Goal: Information Seeking & Learning: Learn about a topic

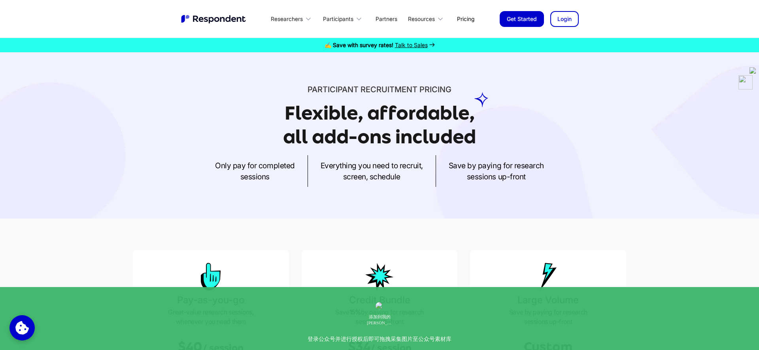
click at [492, 178] on p "Save by paying for research sessions up-front" at bounding box center [496, 171] width 95 height 22
click at [492, 196] on div "Participant recruitment PRICING Flexible, affordable, all add-ons included Only…" at bounding box center [379, 135] width 759 height 166
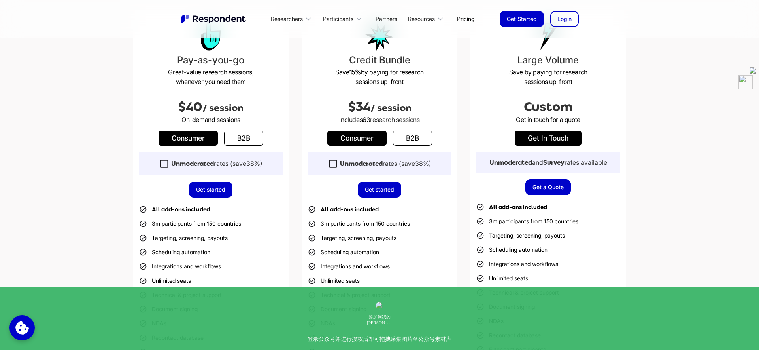
scroll to position [238, 0]
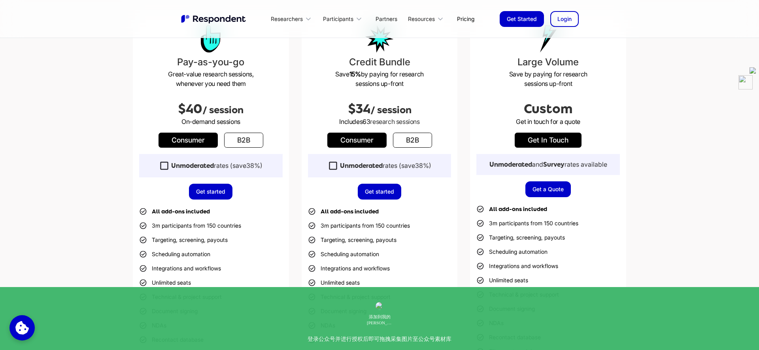
click at [251, 144] on link "b2b" at bounding box center [243, 139] width 39 height 15
click at [199, 142] on link "Consumer" at bounding box center [188, 139] width 59 height 15
click at [240, 142] on link "b2b" at bounding box center [243, 139] width 39 height 15
click at [200, 138] on link "Consumer" at bounding box center [188, 139] width 59 height 15
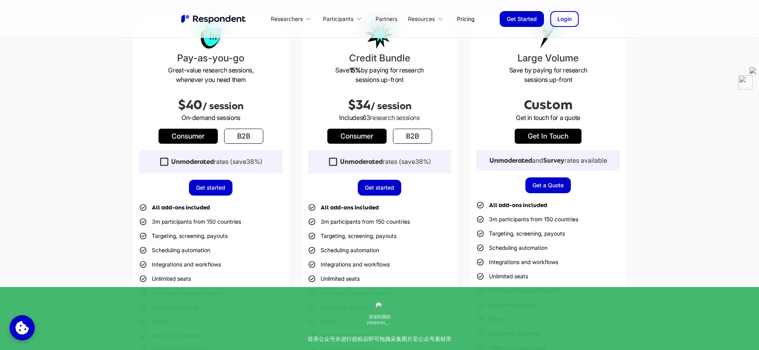
scroll to position [236, 0]
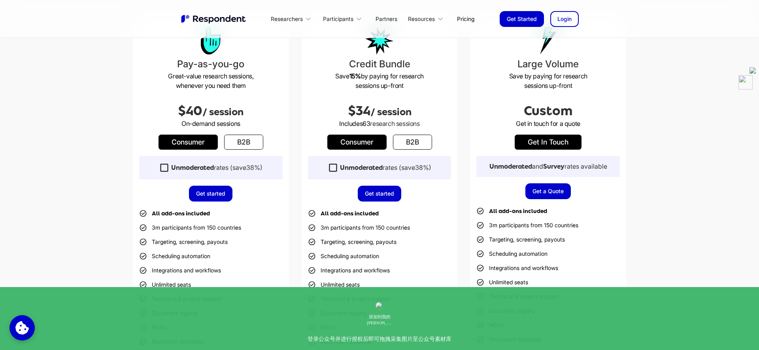
click at [282, 171] on div "Unmoderated rates (save 38% )" at bounding box center [211, 167] width 144 height 23
click at [203, 144] on link "Consumer" at bounding box center [188, 141] width 59 height 15
click at [245, 139] on link "b2b" at bounding box center [243, 141] width 39 height 15
click at [199, 146] on link "Consumer" at bounding box center [188, 141] width 59 height 15
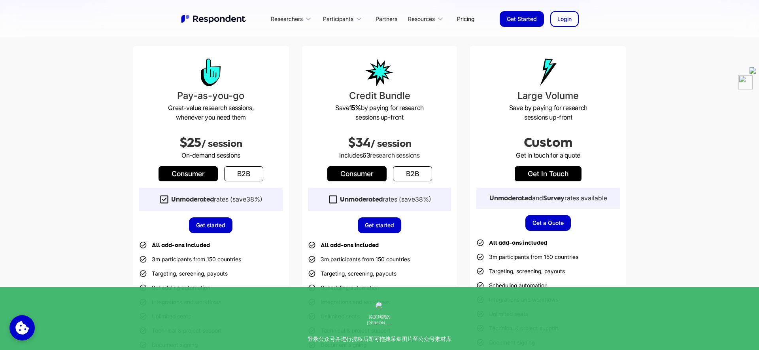
scroll to position [202, 0]
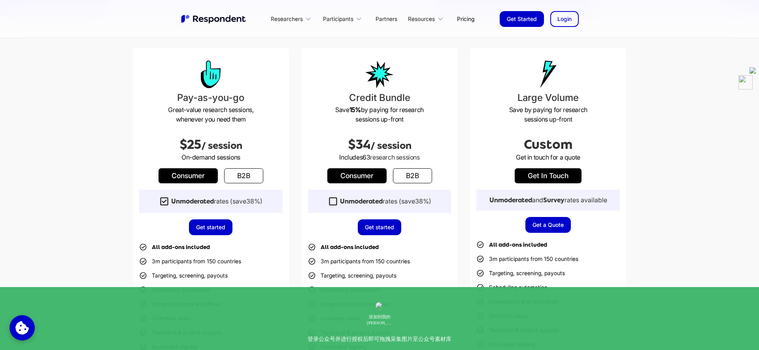
click at [292, 199] on div "Pay-as-you-go Great-value research sessions, whenever you need them $25 / sessi…" at bounding box center [380, 233] width 494 height 371
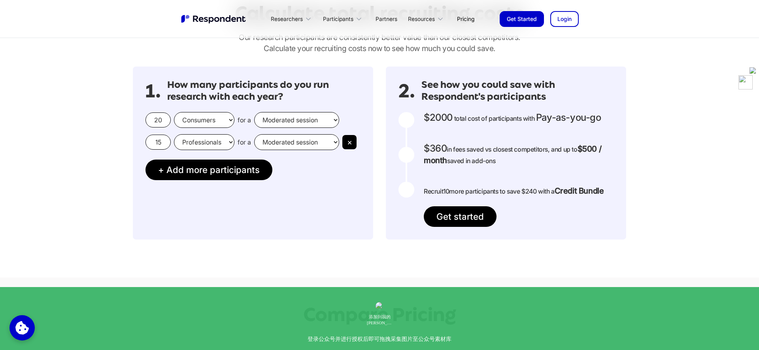
scroll to position [696, 0]
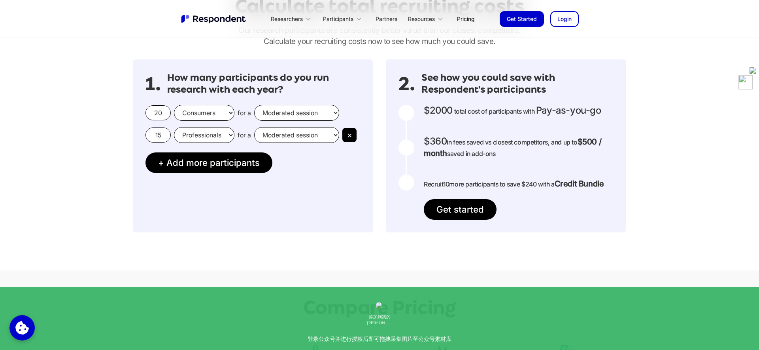
click at [289, 114] on select "Moderated session Unmoderated session" at bounding box center [296, 113] width 85 height 16
click at [254, 105] on select "Moderated session Unmoderated session" at bounding box center [296, 113] width 85 height 16
click at [348, 131] on button "×" at bounding box center [350, 135] width 14 height 14
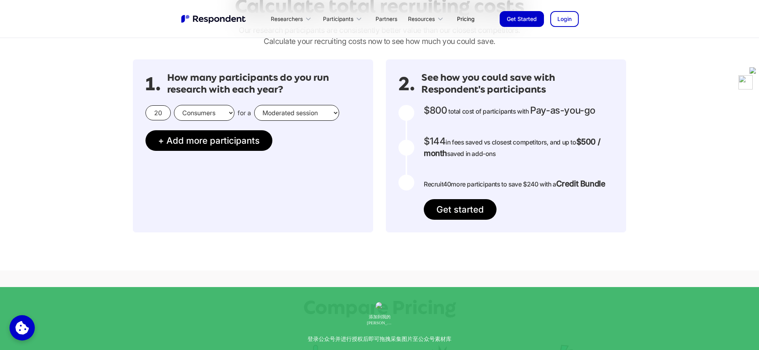
click at [415, 148] on div "$800 Get in touch for the total cost of participants with Custom Pricing total …" at bounding box center [506, 162] width 215 height 115
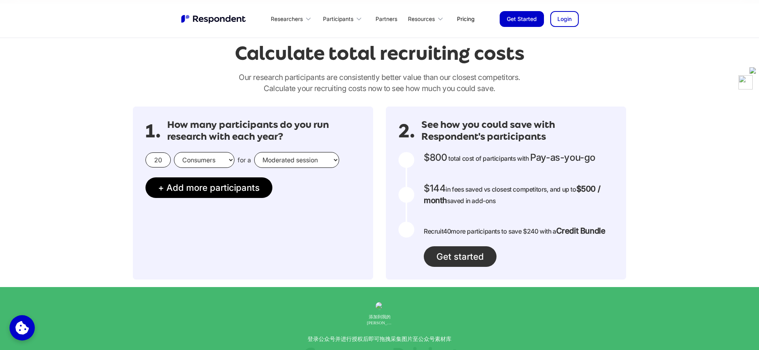
scroll to position [649, 0]
click at [149, 159] on input "20" at bounding box center [158, 160] width 25 height 15
type input "4"
type input "20"
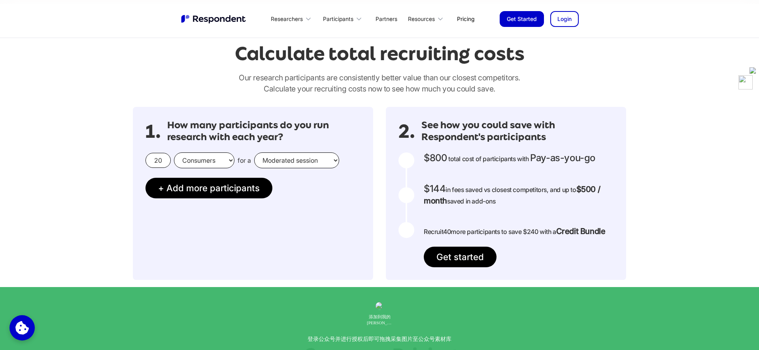
click at [242, 273] on div "1. How many participants do you run research with each year? 20 Consumers Profe…" at bounding box center [253, 193] width 240 height 173
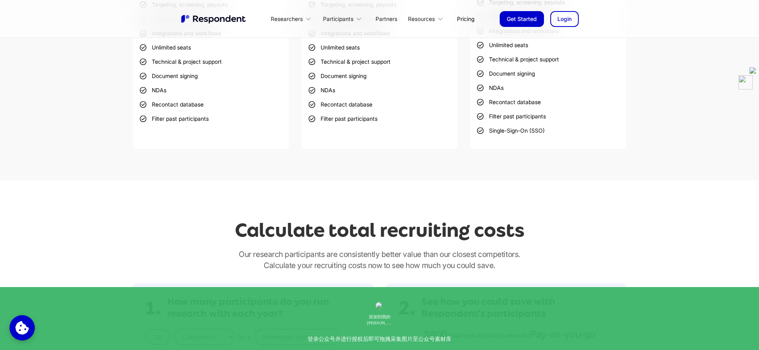
scroll to position [0, 0]
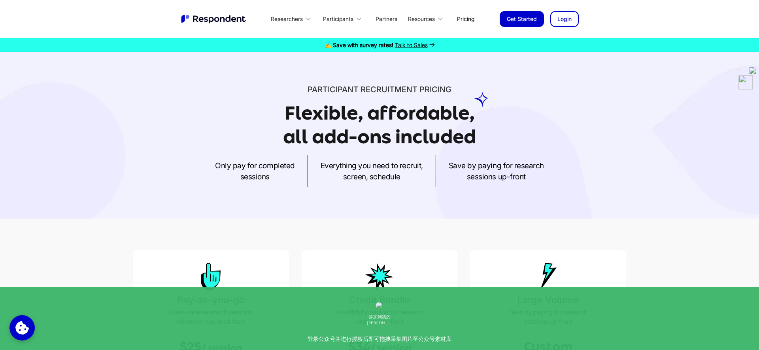
click at [468, 19] on link "Pricing" at bounding box center [466, 18] width 30 height 19
click at [297, 19] on div "Researchers" at bounding box center [287, 19] width 32 height 8
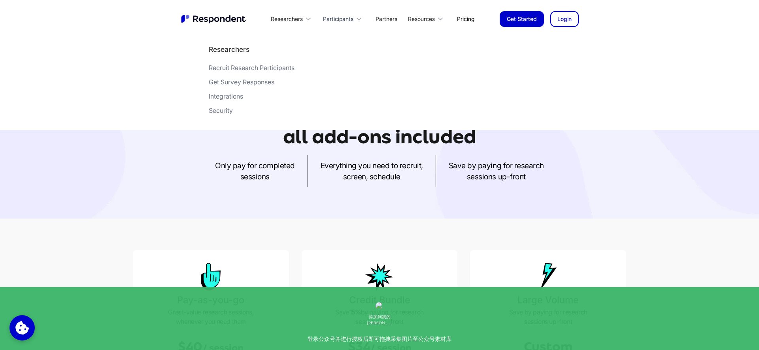
click at [332, 15] on div "Participants" at bounding box center [338, 19] width 30 height 8
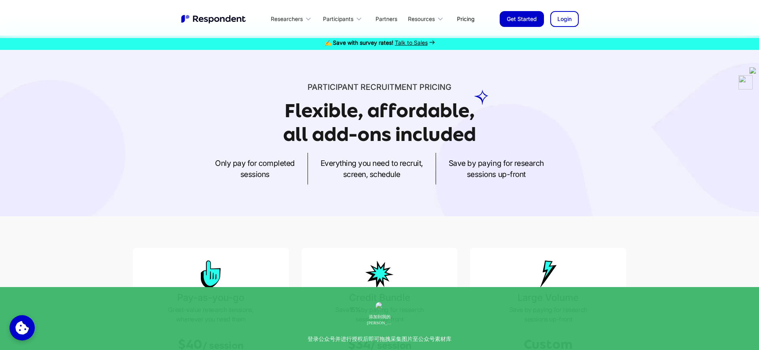
scroll to position [3, 0]
click at [392, 20] on link "Partners" at bounding box center [386, 18] width 34 height 19
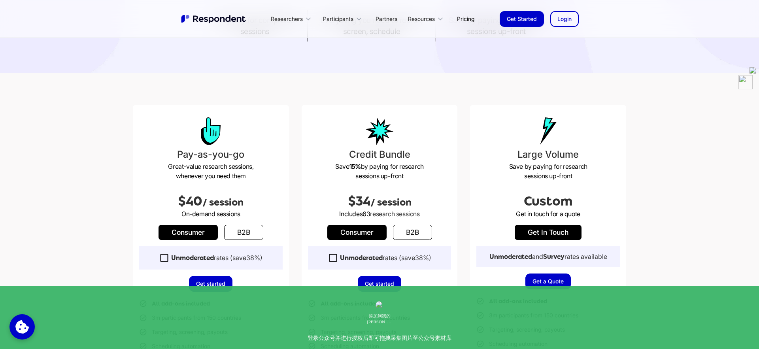
scroll to position [155, 0]
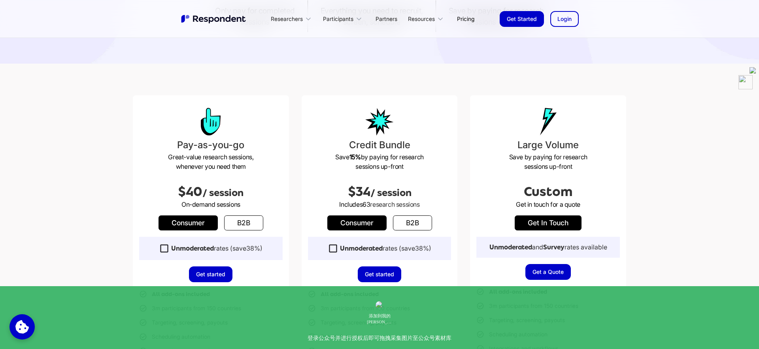
click at [262, 251] on div "Unmoderated rates (save 38% )" at bounding box center [216, 248] width 91 height 8
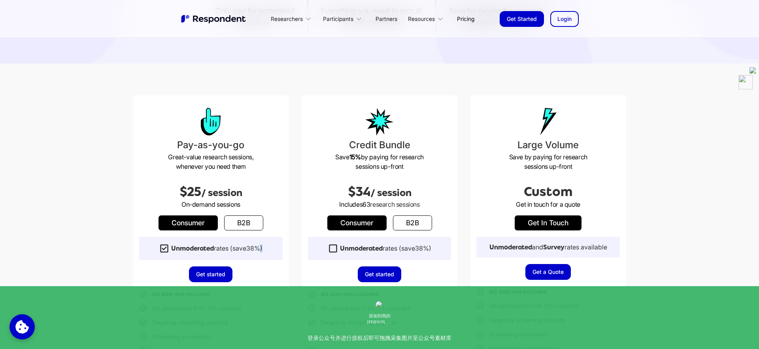
click at [262, 251] on div "Unmoderated rates (save 38% )" at bounding box center [216, 248] width 91 height 8
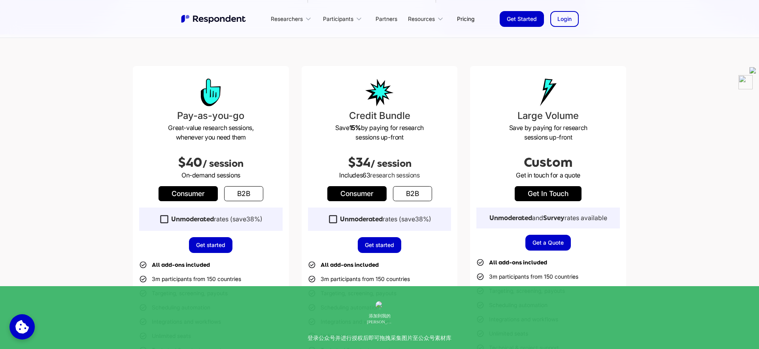
click at [247, 216] on div "Unmoderated rates (save 38% )" at bounding box center [216, 219] width 91 height 8
click at [244, 199] on link "b2b" at bounding box center [243, 193] width 39 height 15
click at [215, 196] on link "Consumer" at bounding box center [188, 193] width 59 height 15
click at [218, 217] on div "Unmoderated rates (save 38% )" at bounding box center [216, 219] width 91 height 8
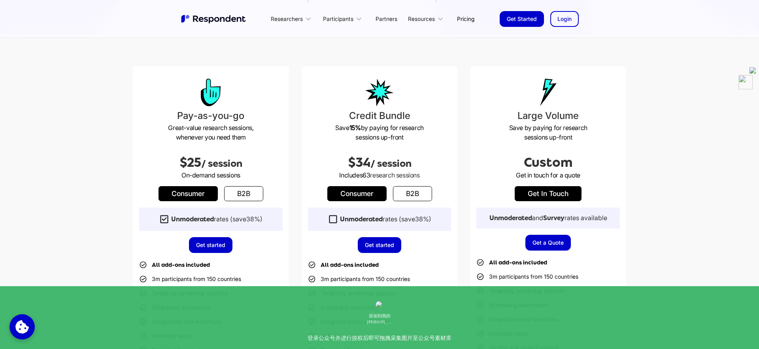
click at [244, 192] on link "b2b" at bounding box center [243, 193] width 39 height 15
click at [200, 197] on link "Consumer" at bounding box center [188, 193] width 59 height 15
click at [244, 196] on link "b2b" at bounding box center [243, 193] width 39 height 15
click at [196, 195] on link "Consumer" at bounding box center [188, 193] width 59 height 15
click at [236, 194] on link "b2b" at bounding box center [243, 193] width 39 height 15
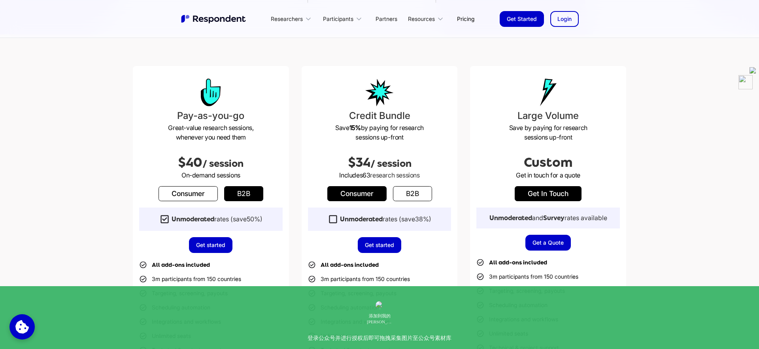
click at [207, 198] on link "Consumer" at bounding box center [188, 193] width 59 height 15
click at [240, 199] on link "b2b" at bounding box center [243, 193] width 39 height 15
click at [212, 195] on link "Consumer" at bounding box center [188, 193] width 59 height 15
click at [233, 193] on link "b2b" at bounding box center [243, 193] width 39 height 15
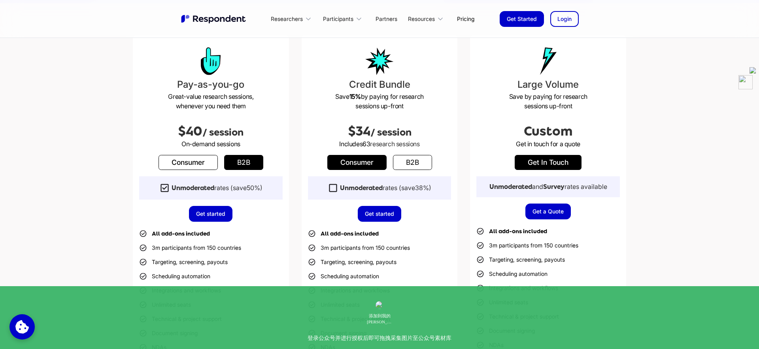
scroll to position [153, 0]
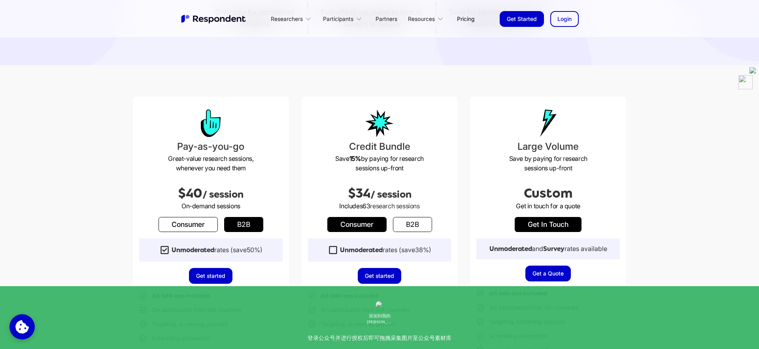
click at [258, 249] on span "50%" at bounding box center [253, 250] width 13 height 8
click at [374, 250] on strong "Unmoderated" at bounding box center [361, 250] width 43 height 8
click at [250, 248] on span "50%" at bounding box center [253, 250] width 13 height 8
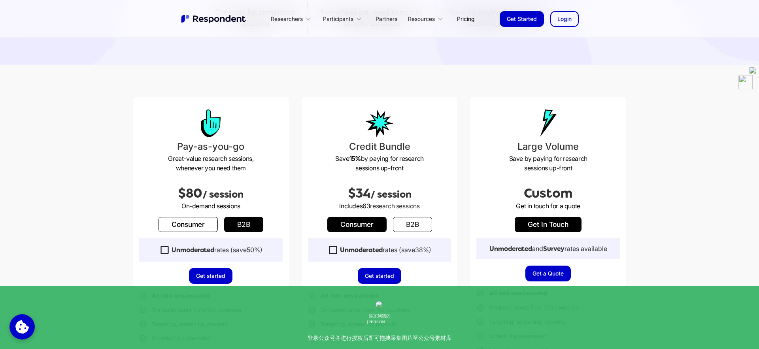
click at [192, 227] on link "Consumer" at bounding box center [188, 224] width 59 height 15
